Goal: Task Accomplishment & Management: Manage account settings

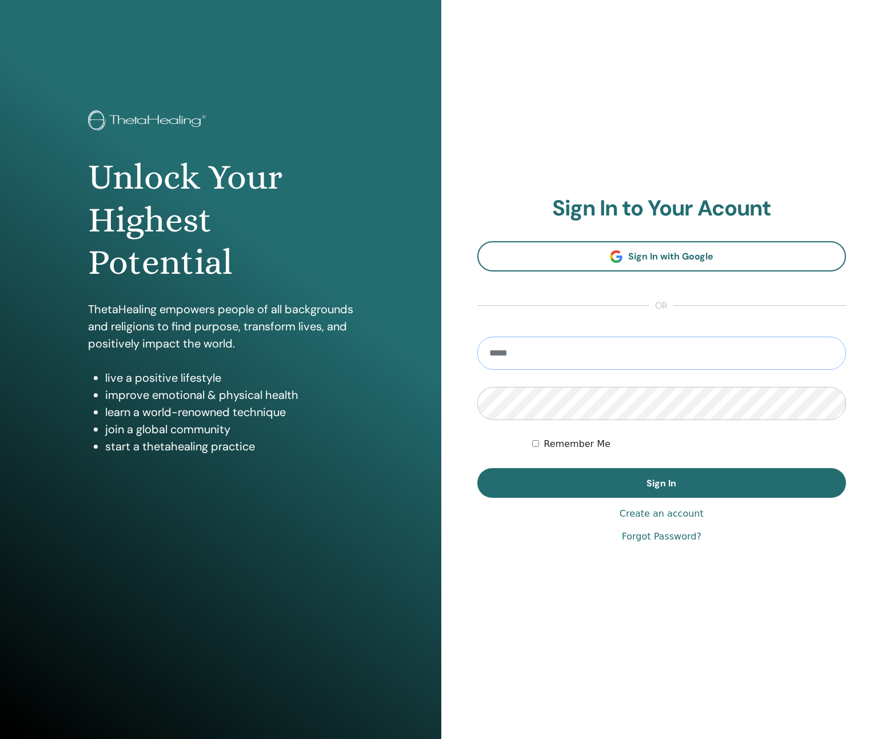
type input "**********"
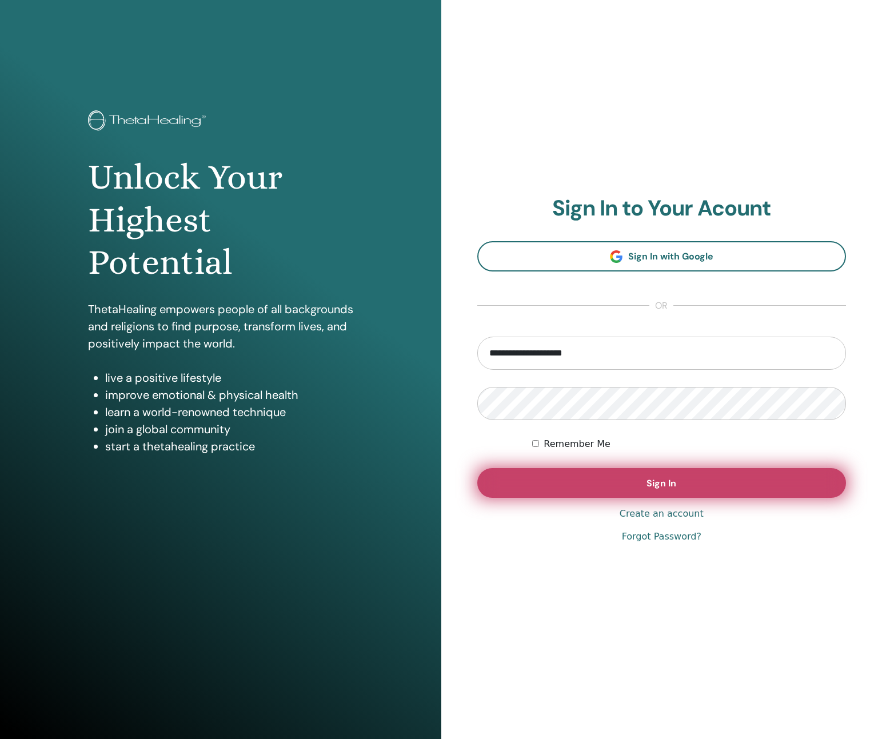
click at [610, 470] on button "Sign In" at bounding box center [661, 483] width 369 height 30
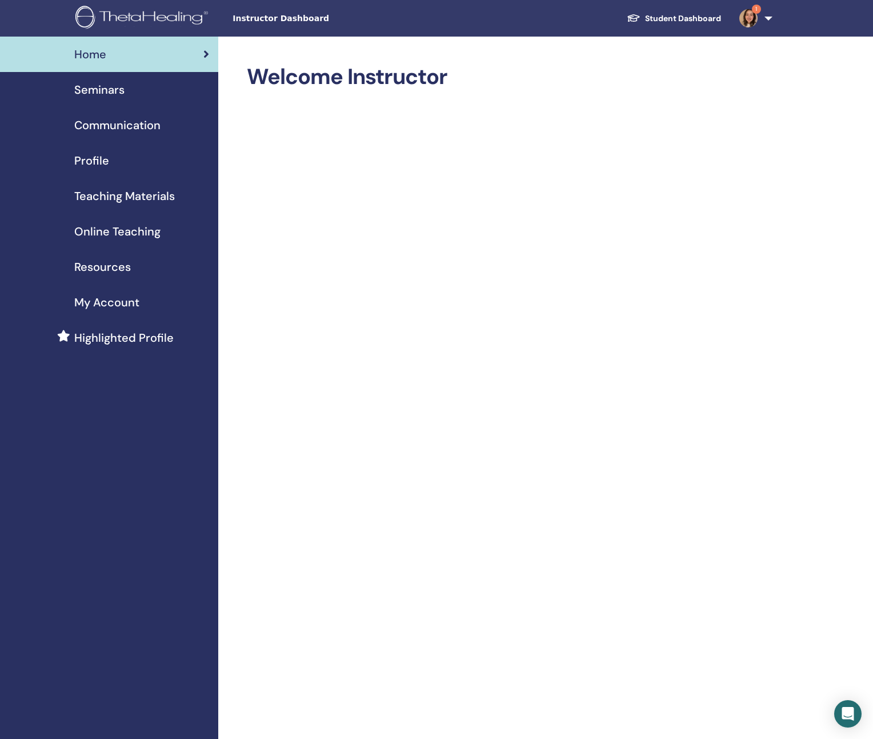
click at [103, 94] on span "Seminars" at bounding box center [99, 89] width 50 height 17
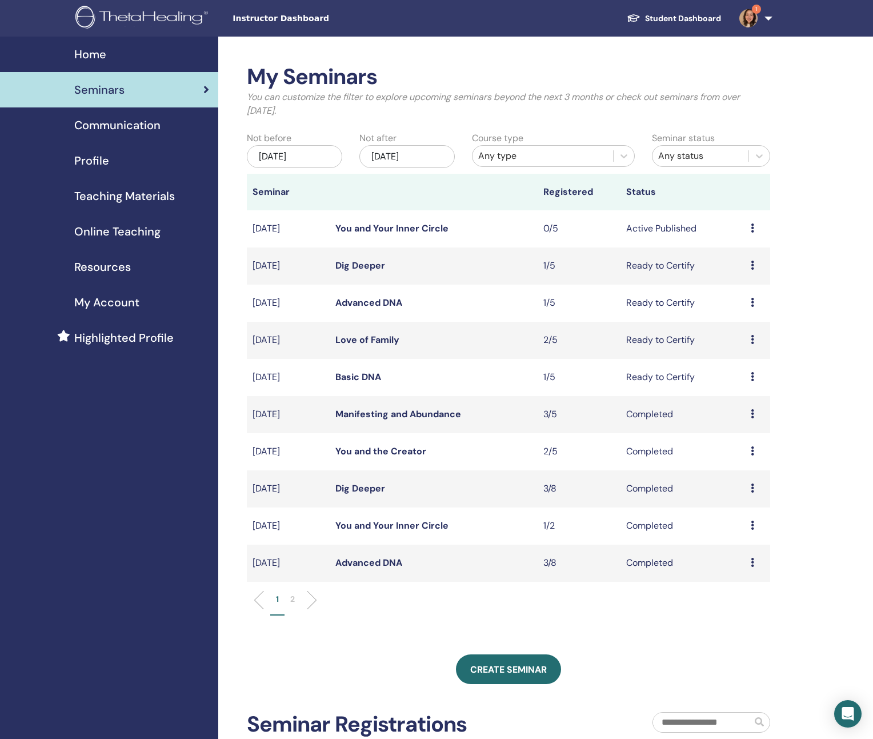
click at [393, 226] on link "You and Your Inner Circle" at bounding box center [391, 228] width 113 height 12
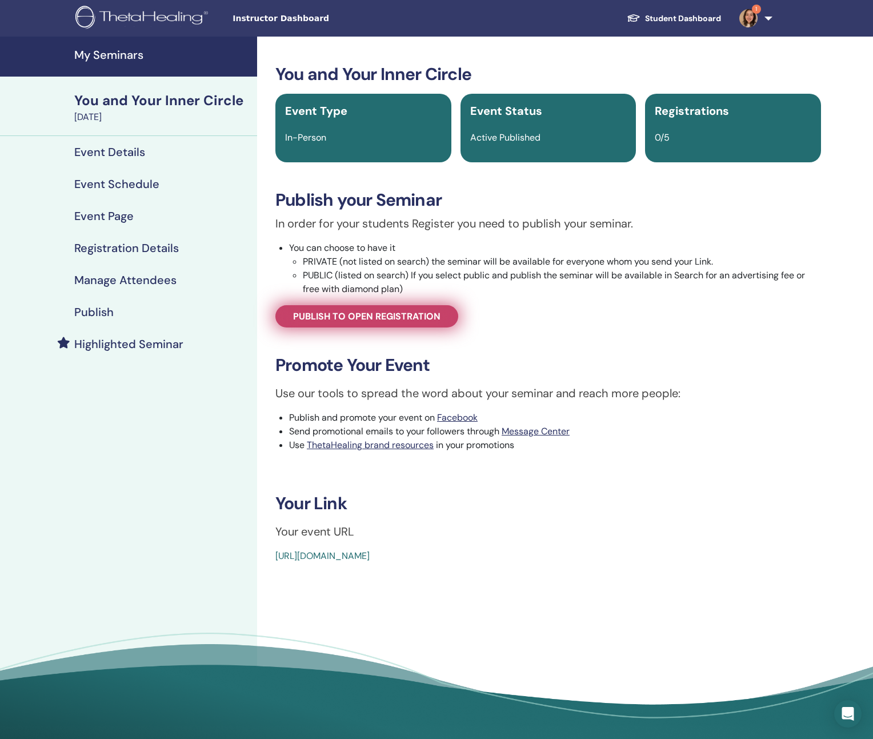
click at [328, 317] on span "Publish to open registration" at bounding box center [366, 316] width 147 height 12
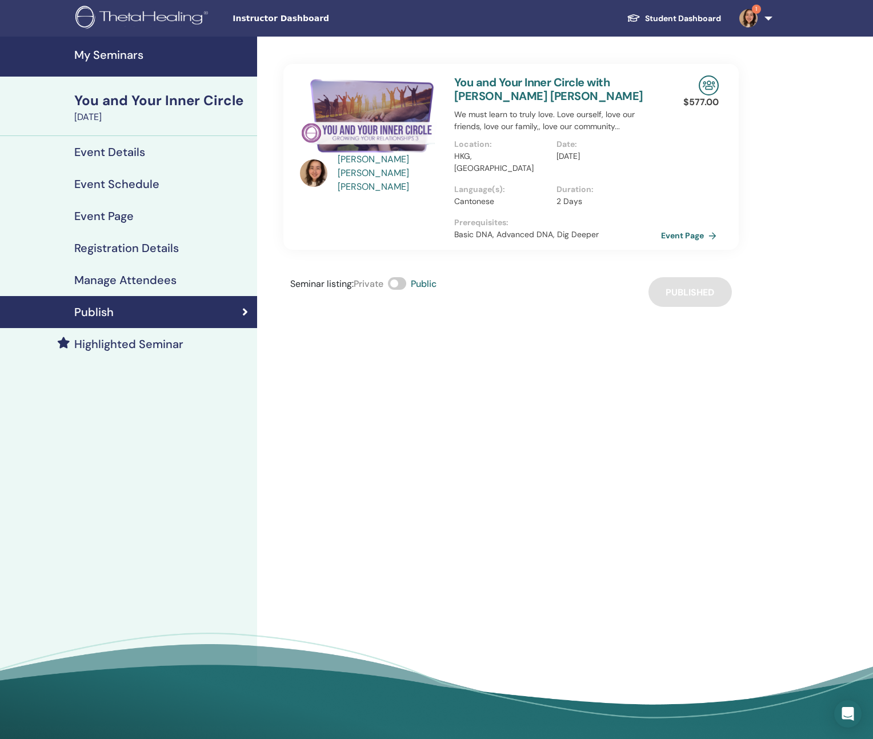
click at [693, 227] on link "Event Page" at bounding box center [691, 235] width 60 height 17
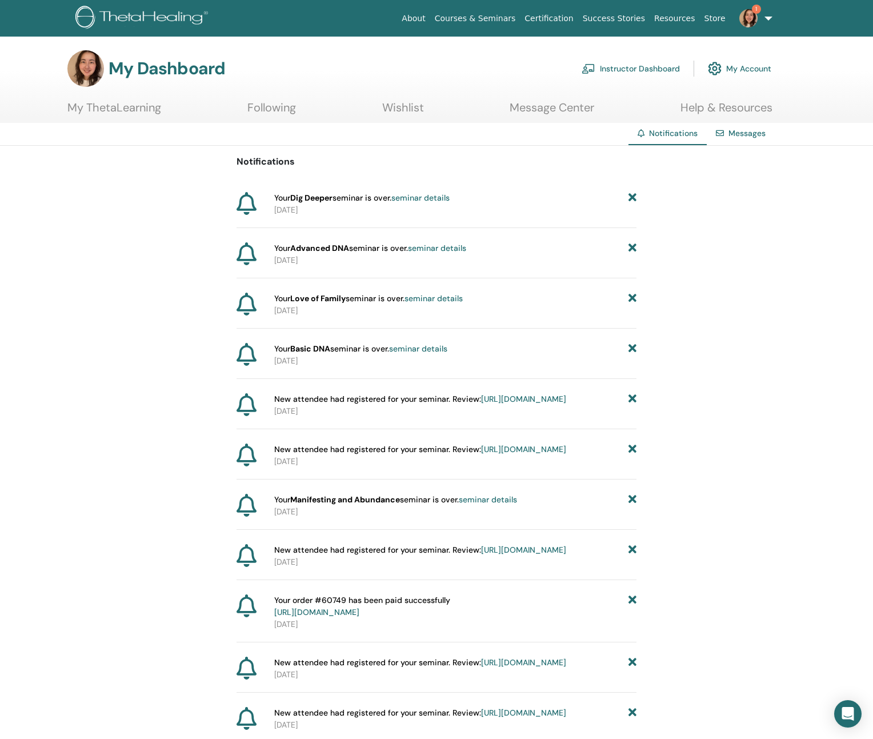
click at [419, 197] on link "seminar details" at bounding box center [420, 198] width 58 height 10
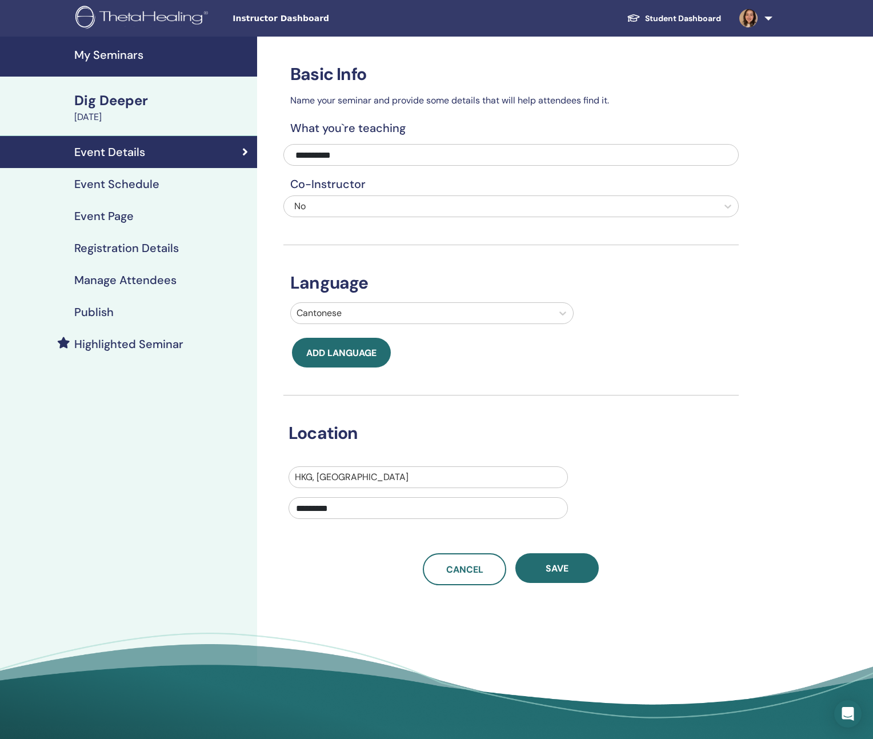
click at [126, 281] on h4 "Manage Attendees" at bounding box center [125, 280] width 102 height 14
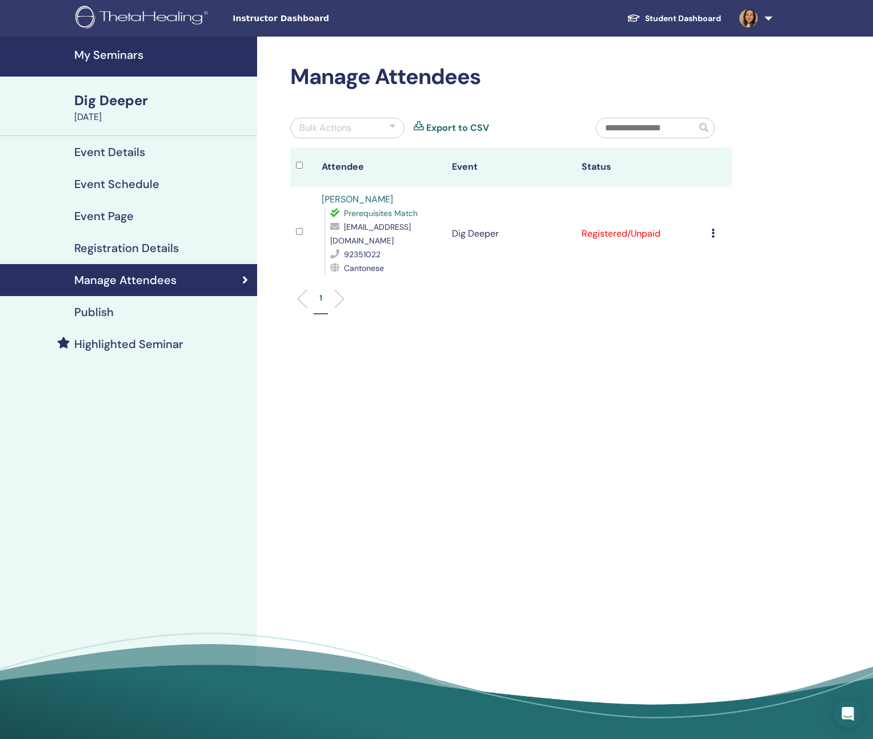
click at [112, 305] on h4 "Publish" at bounding box center [93, 312] width 39 height 14
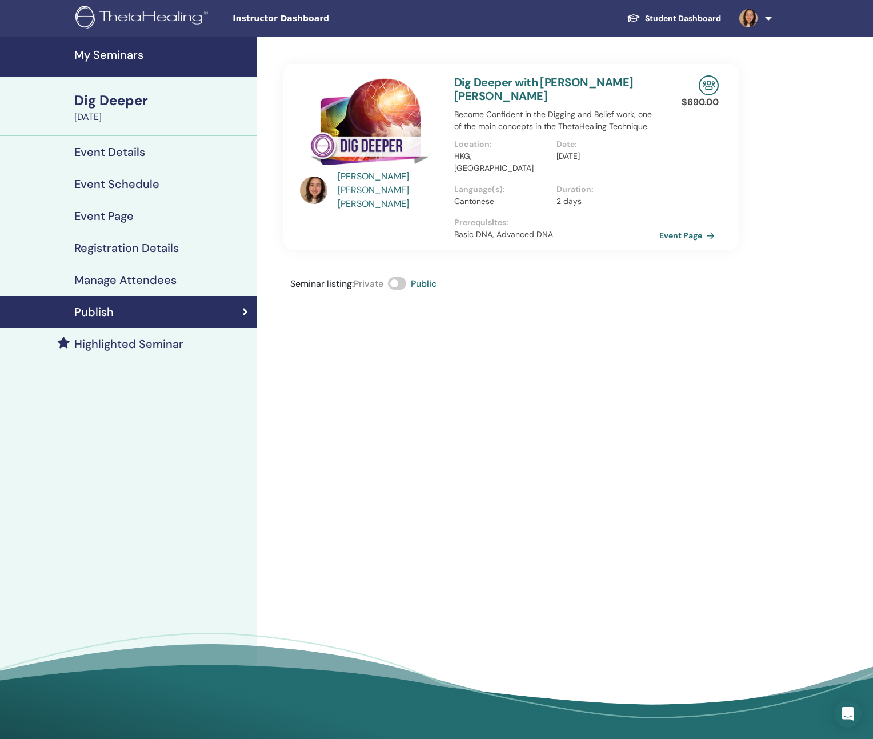
click at [123, 288] on link "Manage Attendees" at bounding box center [128, 280] width 257 height 32
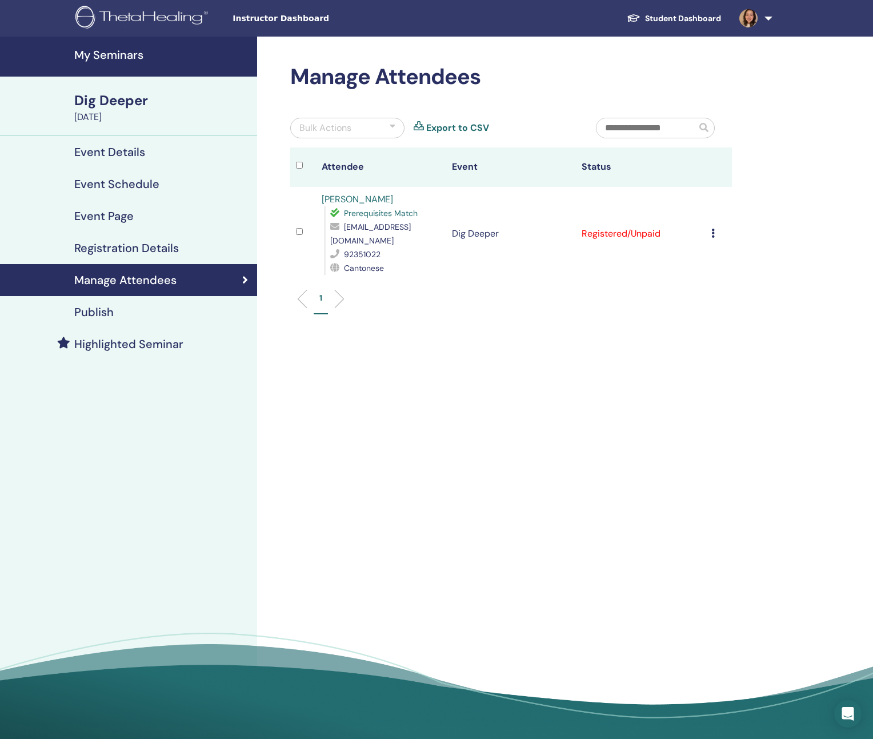
click at [711, 232] on icon at bounding box center [712, 233] width 3 height 9
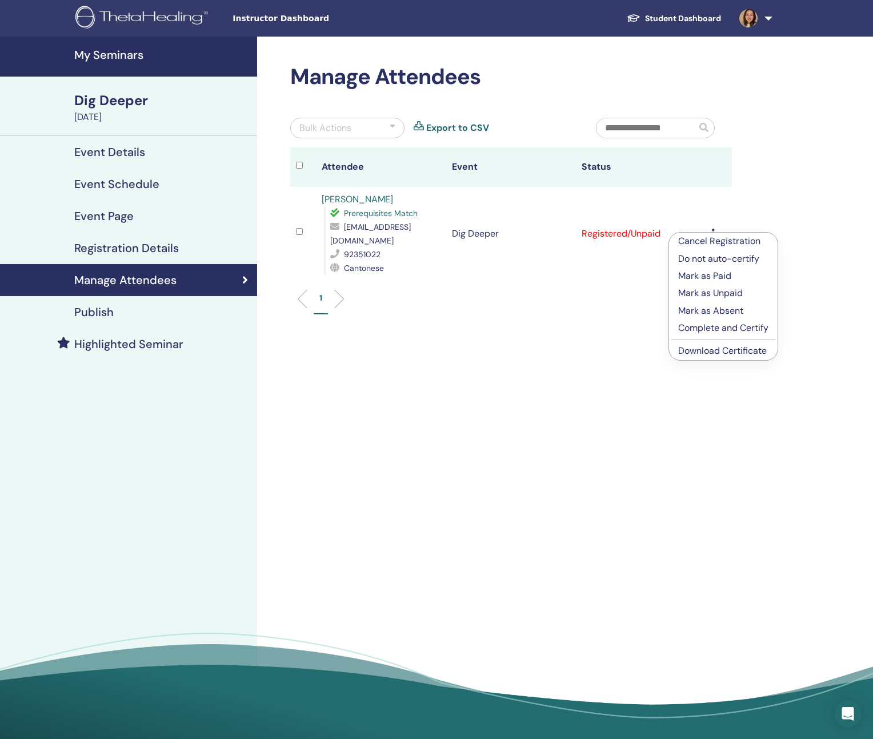
click at [707, 326] on p "Complete and Certify" at bounding box center [723, 328] width 90 height 14
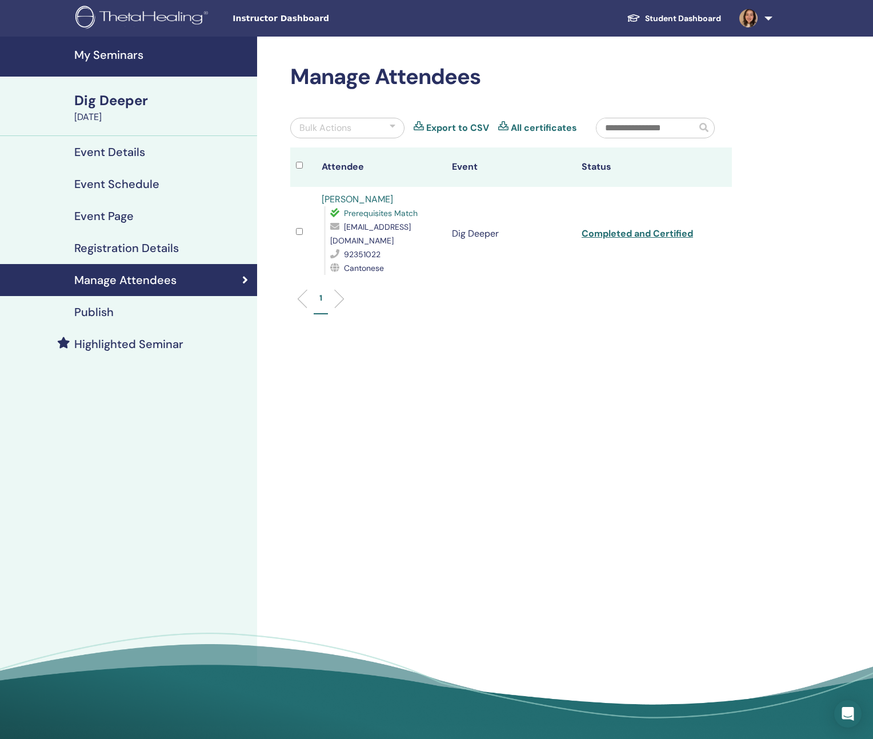
click at [351, 199] on link "Wai Ling Pau" at bounding box center [357, 199] width 71 height 12
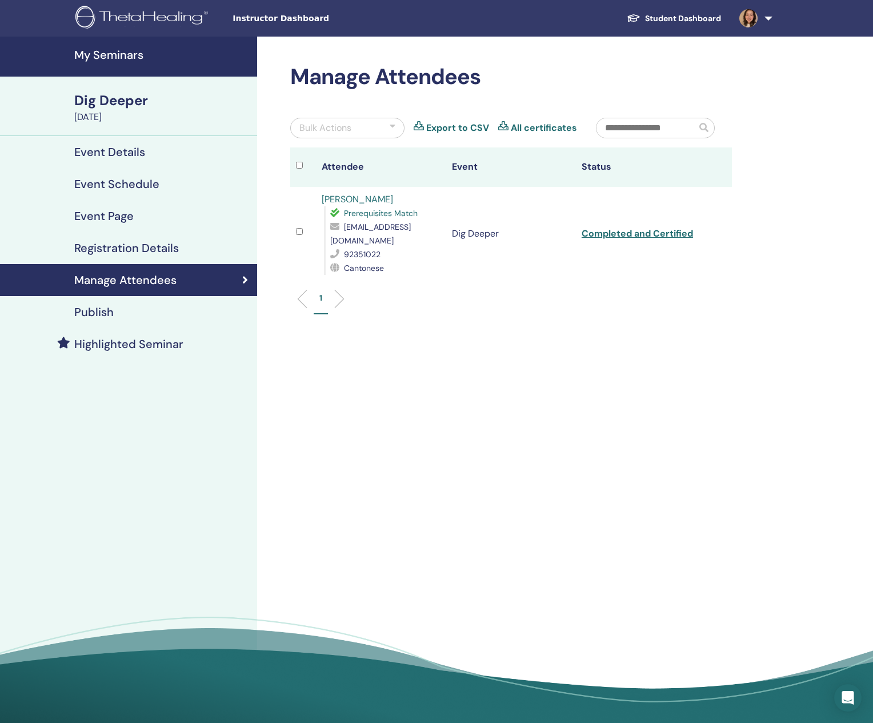
click at [137, 16] on img at bounding box center [143, 19] width 137 height 26
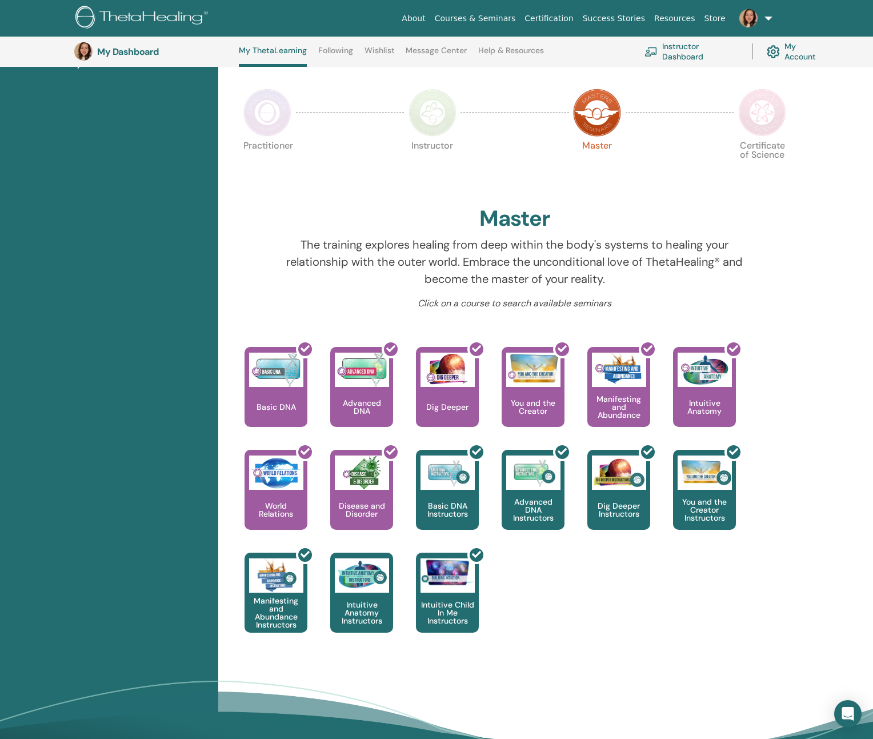
scroll to position [159, 0]
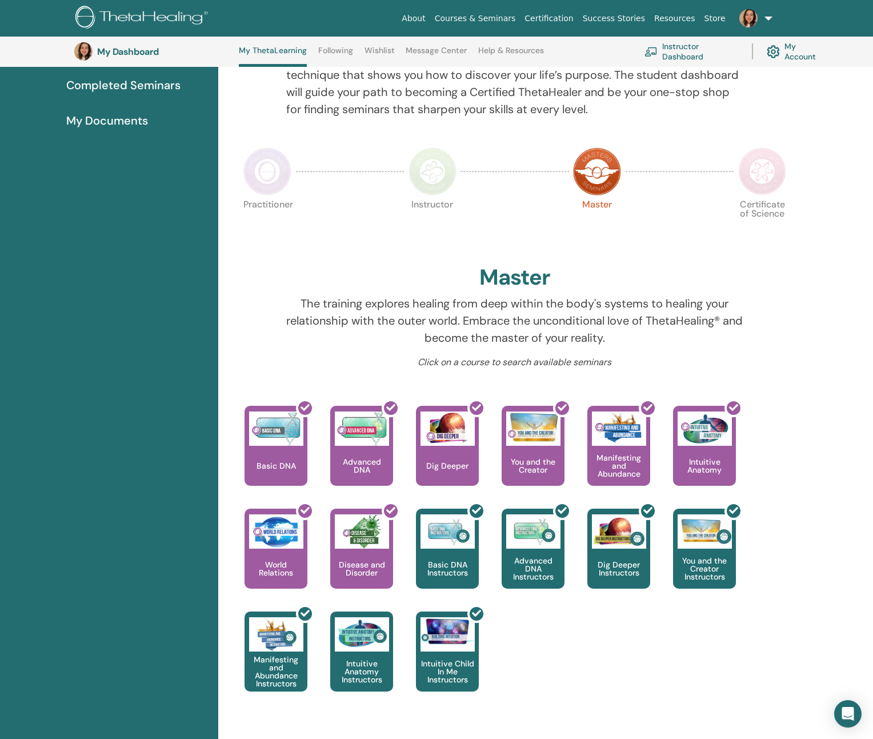
click at [762, 170] on img at bounding box center [762, 171] width 48 height 48
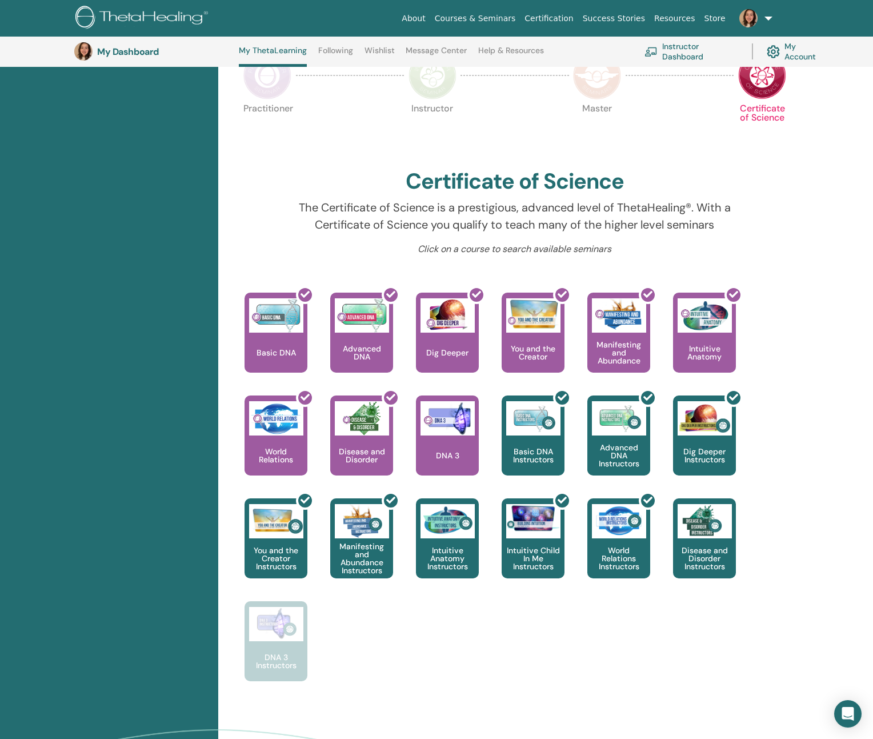
scroll to position [350, 0]
